Goal: Learn about a topic

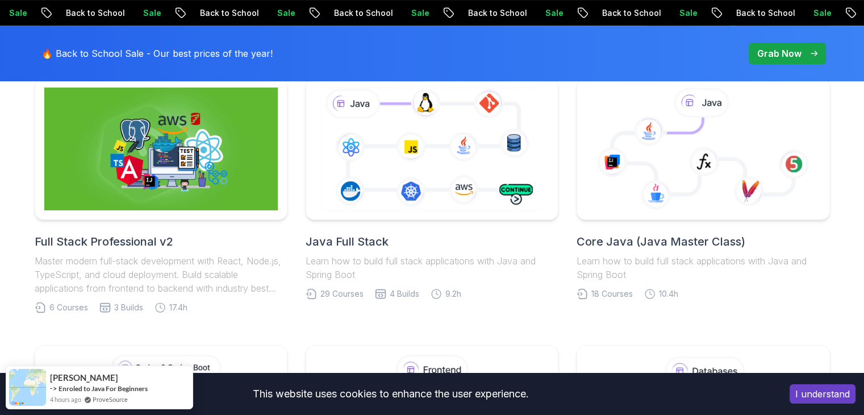
scroll to position [315, 0]
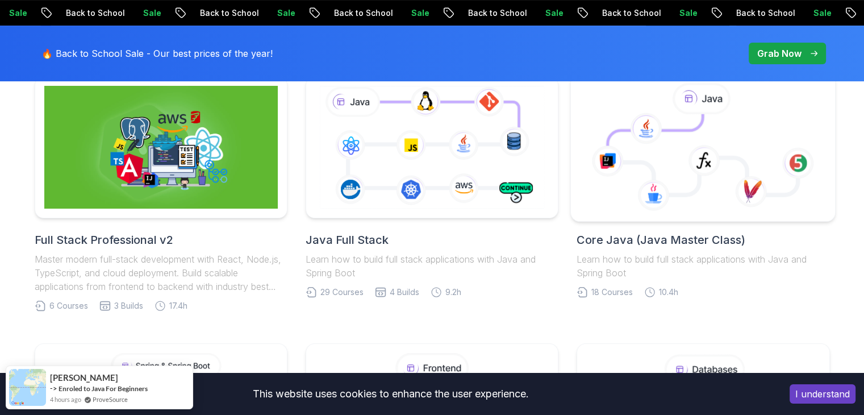
click at [698, 189] on icon at bounding box center [703, 154] width 190 height 81
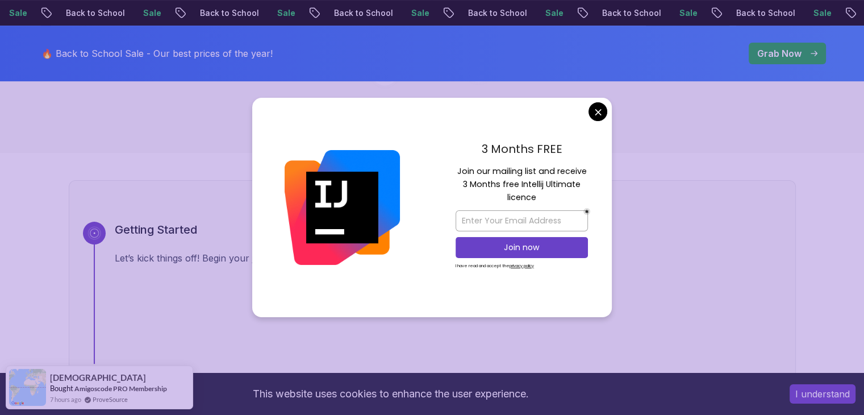
scroll to position [314, 0]
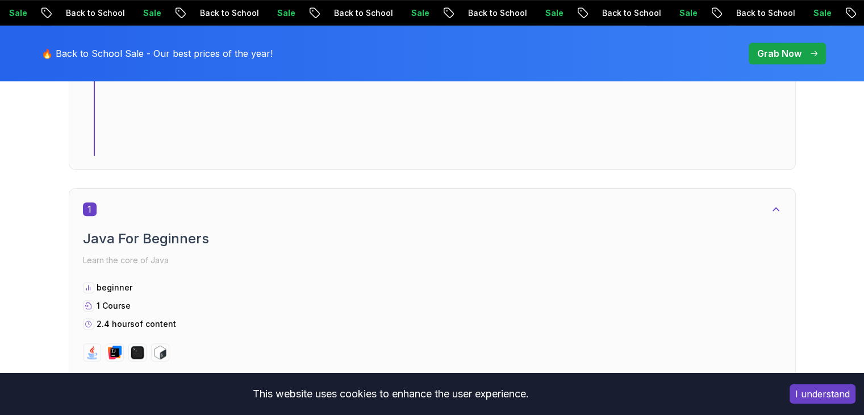
scroll to position [518, 0]
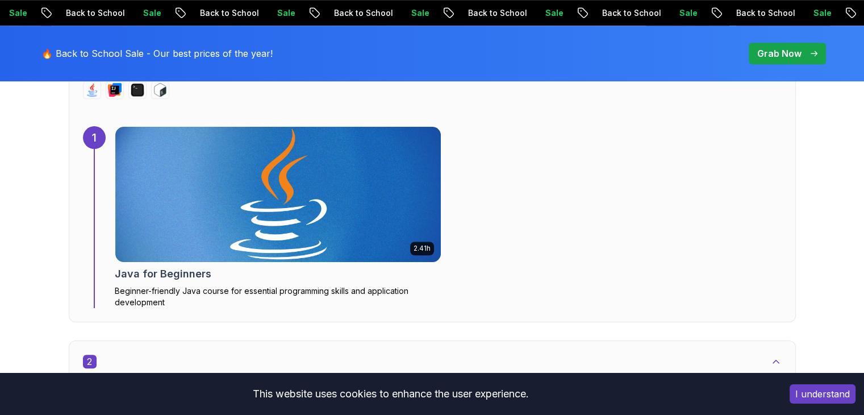
scroll to position [834, 0]
